Goal: Check status: Check status

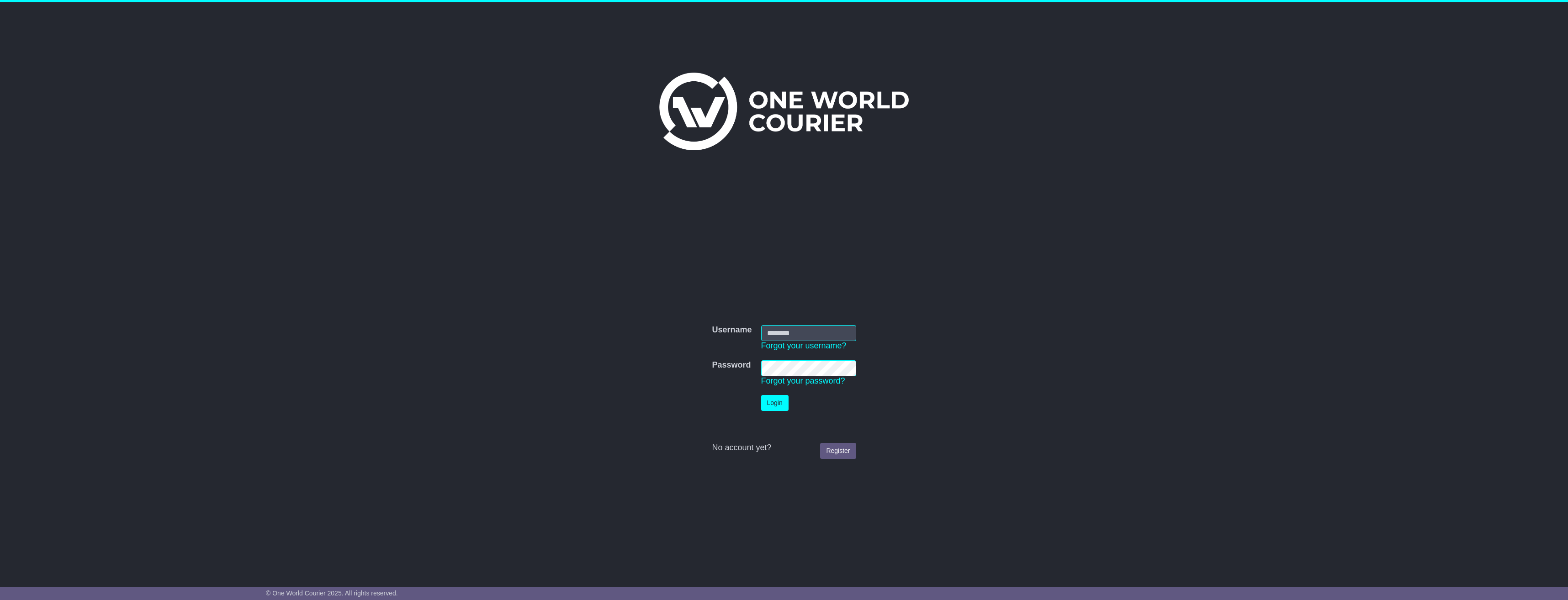
type input "**********"
click at [774, 407] on button "Login" at bounding box center [774, 403] width 27 height 16
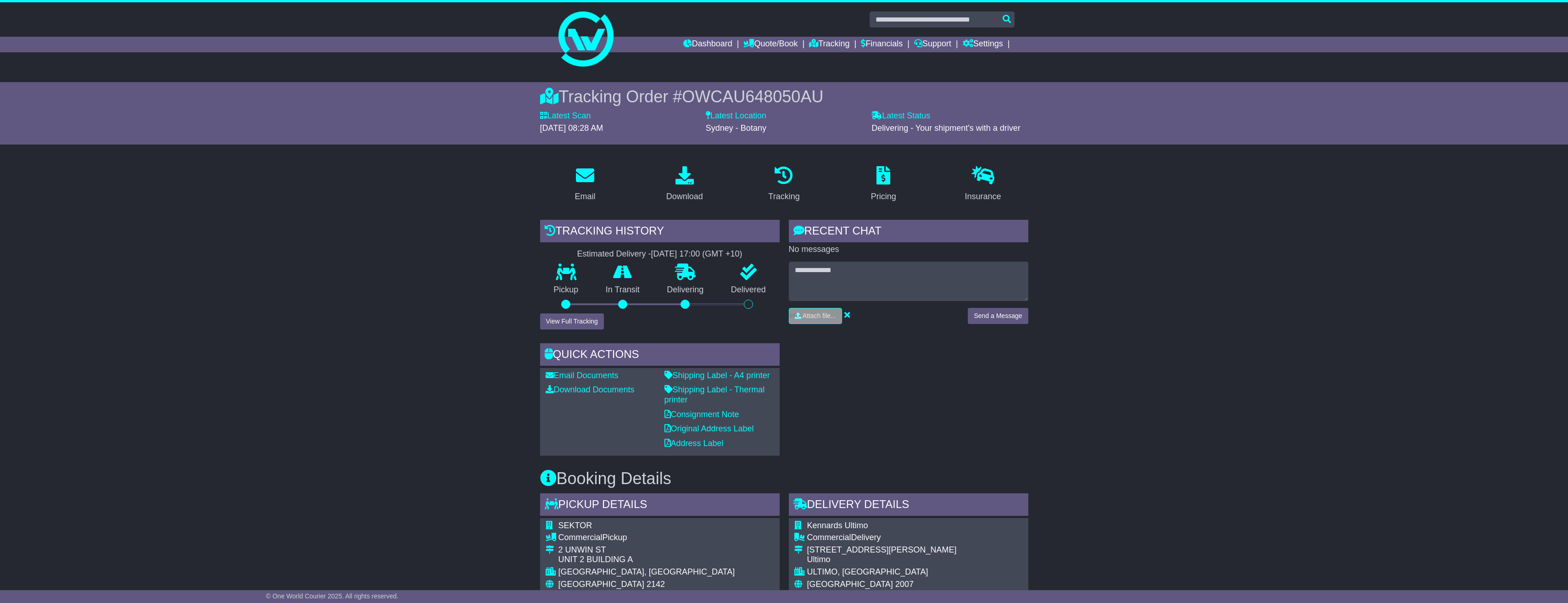
click at [723, 320] on div "Tracking history Estimated Delivery - 22 Sep 2025 - 17:00 (GMT +10) Pickup In T…" at bounding box center [660, 275] width 240 height 109
click at [666, 97] on div "Tracking Order # OWCAU648050AU" at bounding box center [784, 97] width 488 height 20
click at [589, 28] on div "Dashboard Quote/Book Domestic International Saved Quotes Drafts" at bounding box center [784, 35] width 1568 height 66
click at [670, 42] on div "Dashboard Quote/Book Domestic International Saved Quotes Drafts Domestic Quote …" at bounding box center [784, 45] width 470 height 16
click at [690, 40] on link "Dashboard" at bounding box center [708, 45] width 49 height 16
